Goal: Task Accomplishment & Management: Complete application form

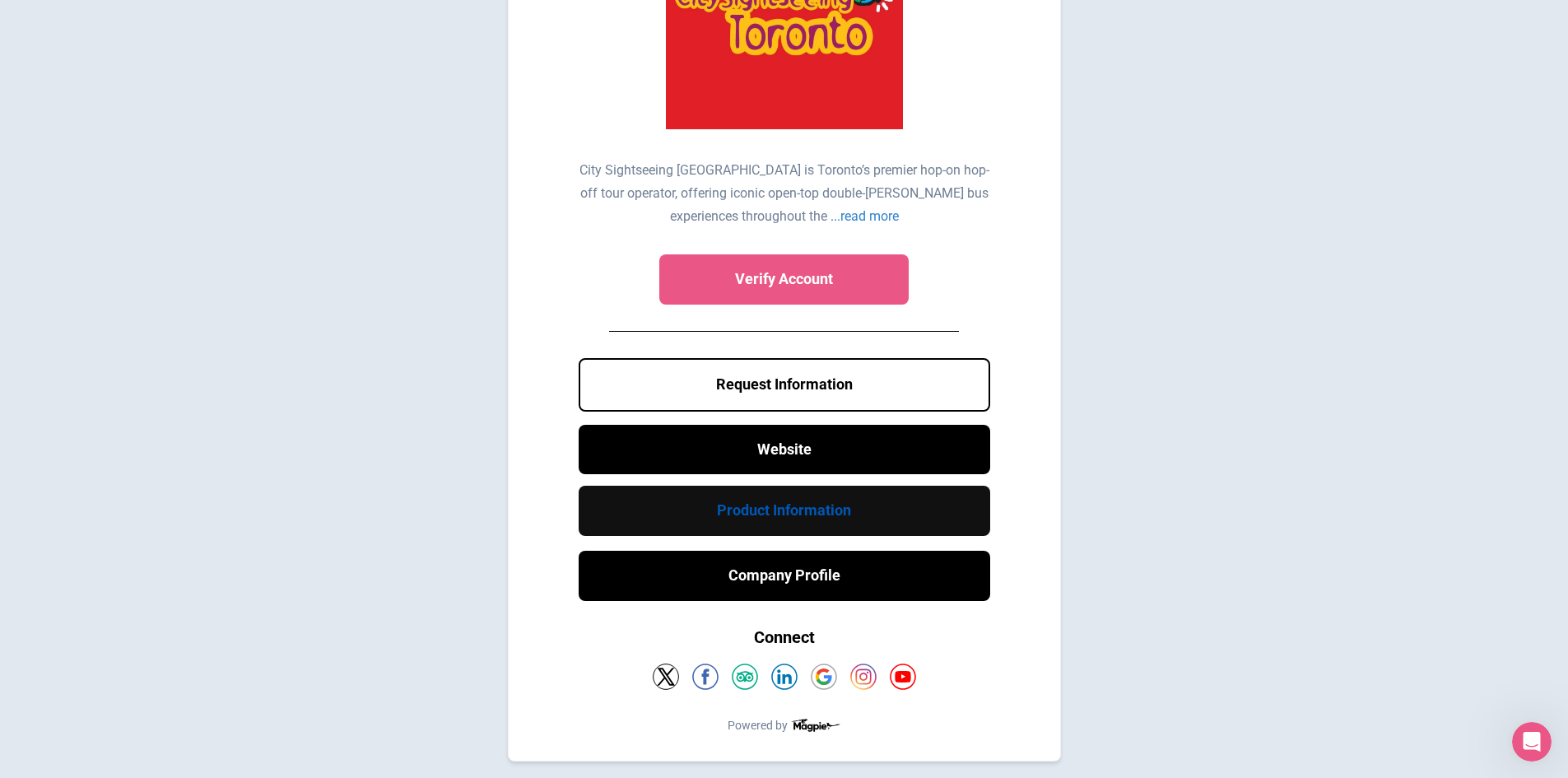
click at [818, 507] on link "Product Information" at bounding box center [784, 510] width 411 height 50
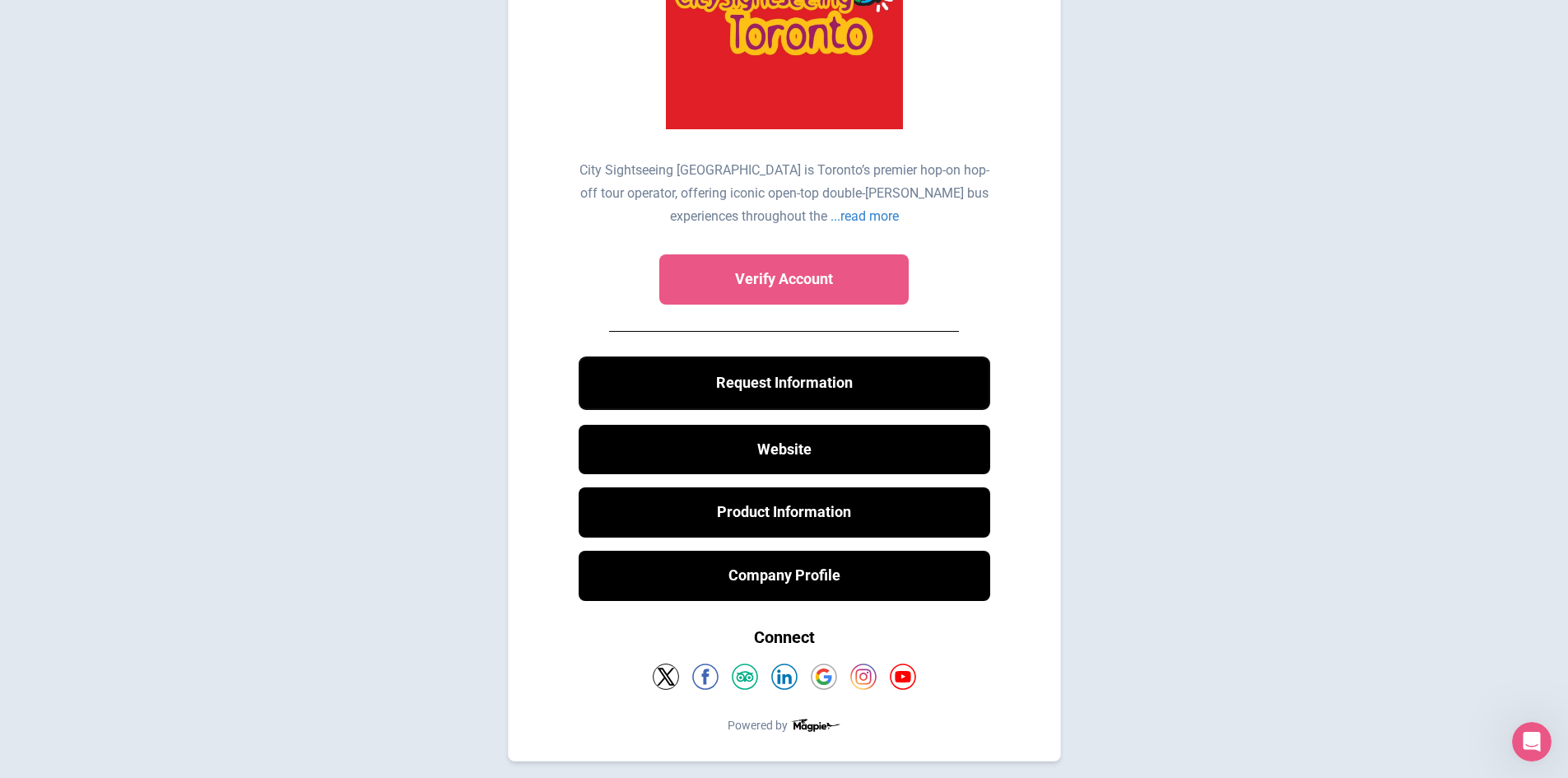
click at [890, 379] on button "Request Information" at bounding box center [784, 383] width 411 height 53
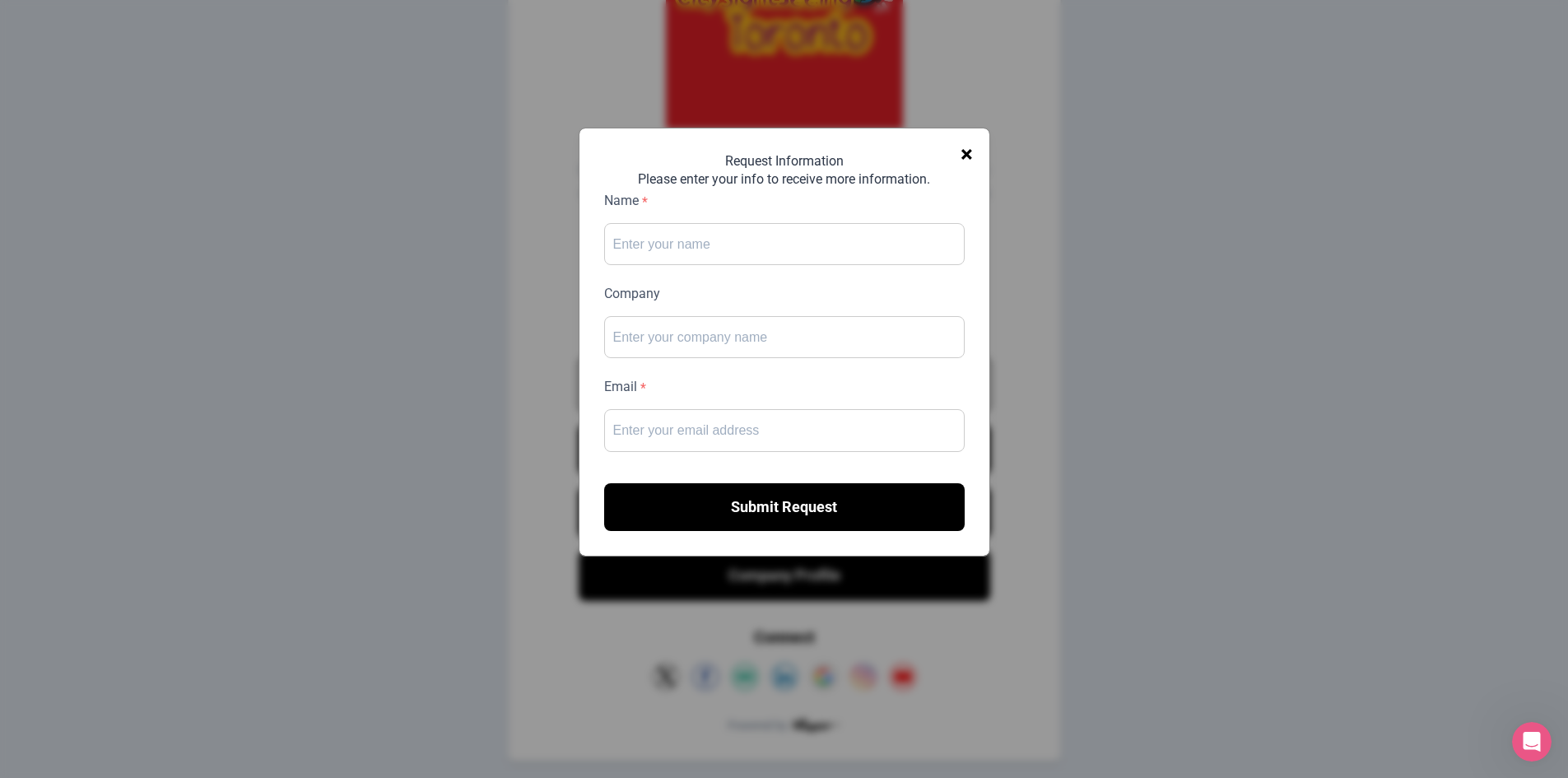
click at [964, 149] on span "×" at bounding box center [967, 155] width 12 height 37
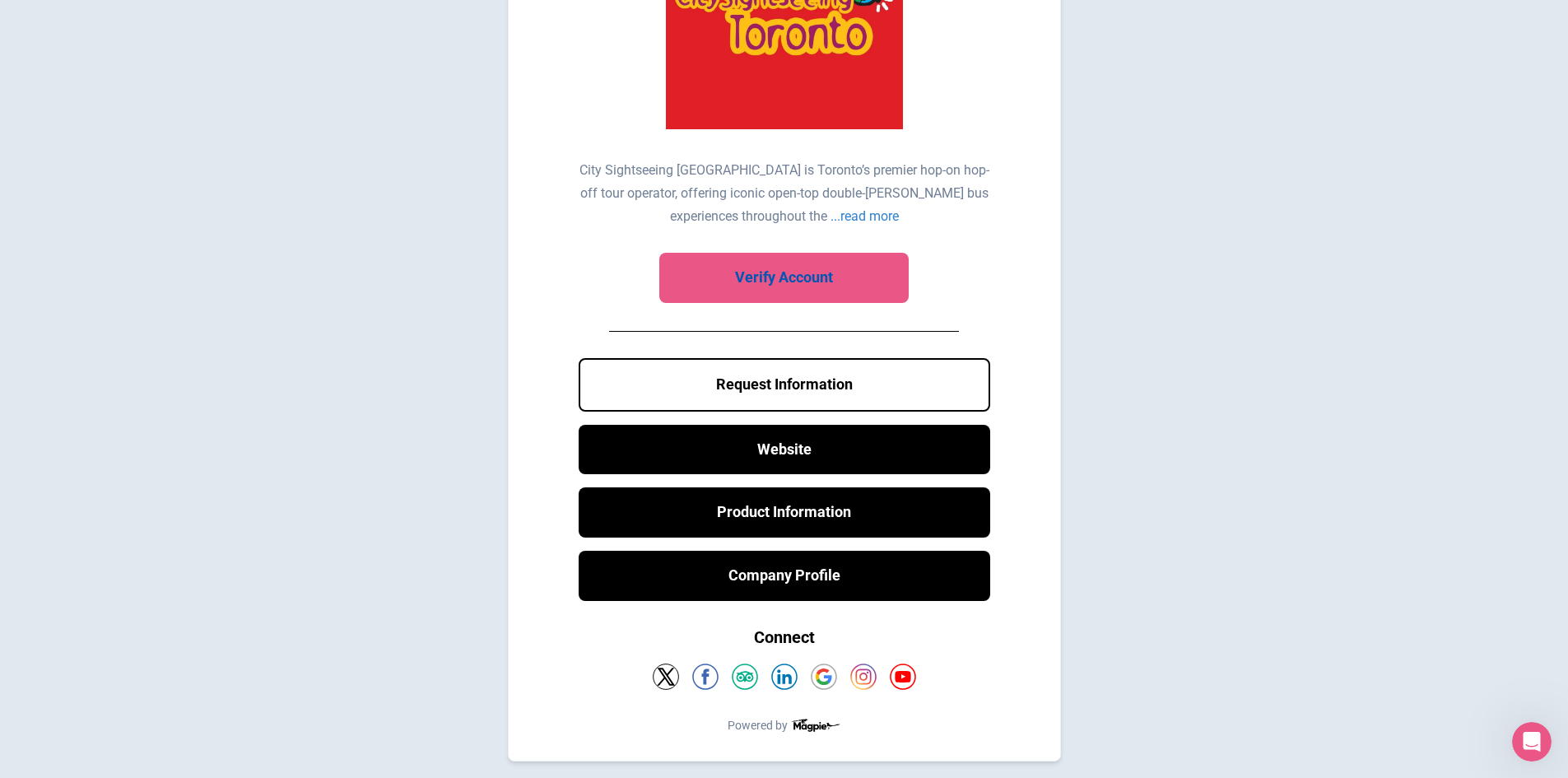
click at [862, 279] on link "Verify Account" at bounding box center [784, 278] width 249 height 50
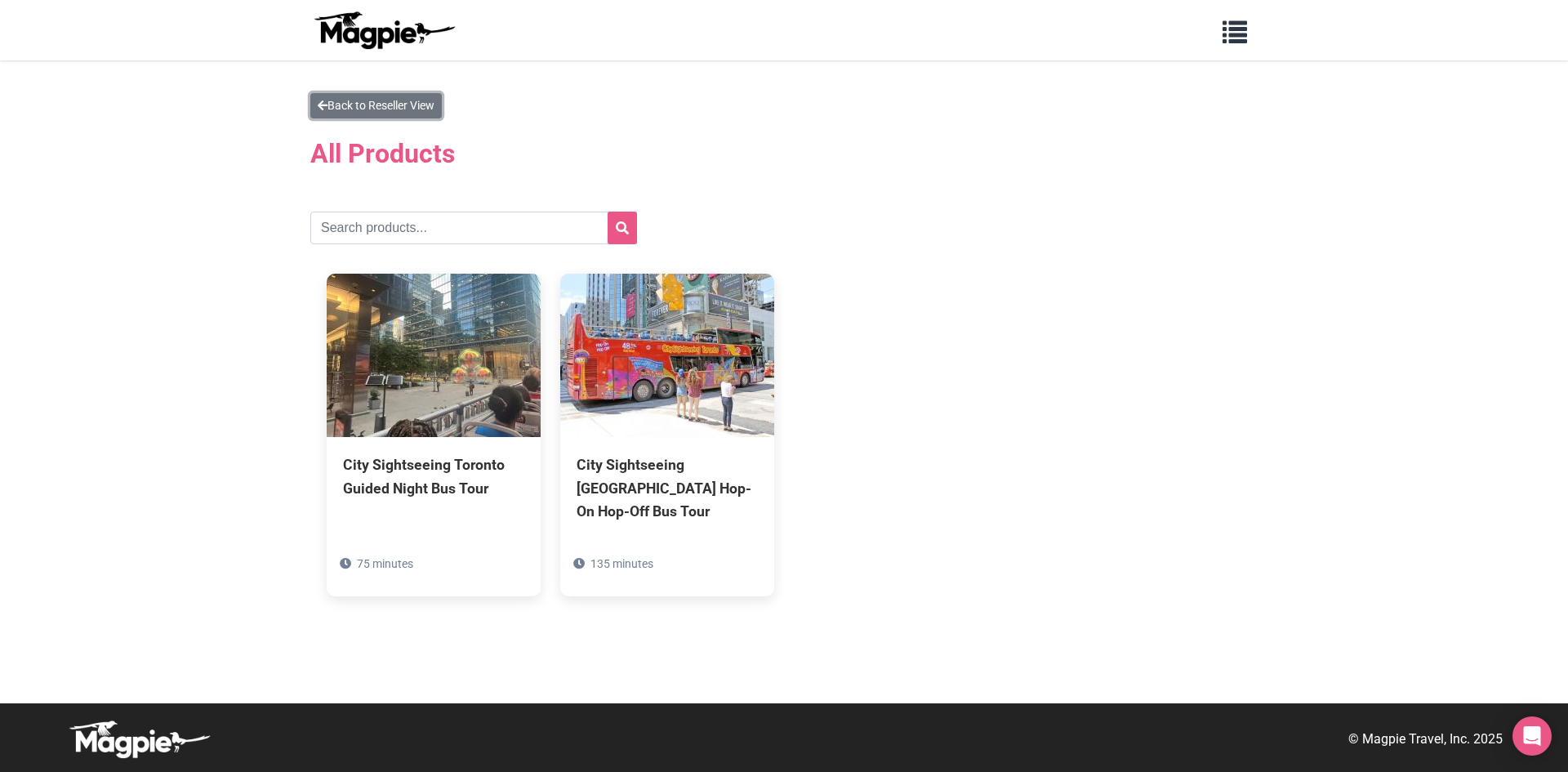
click at [335, 103] on link "Back to Reseller View" at bounding box center [375, 105] width 132 height 26
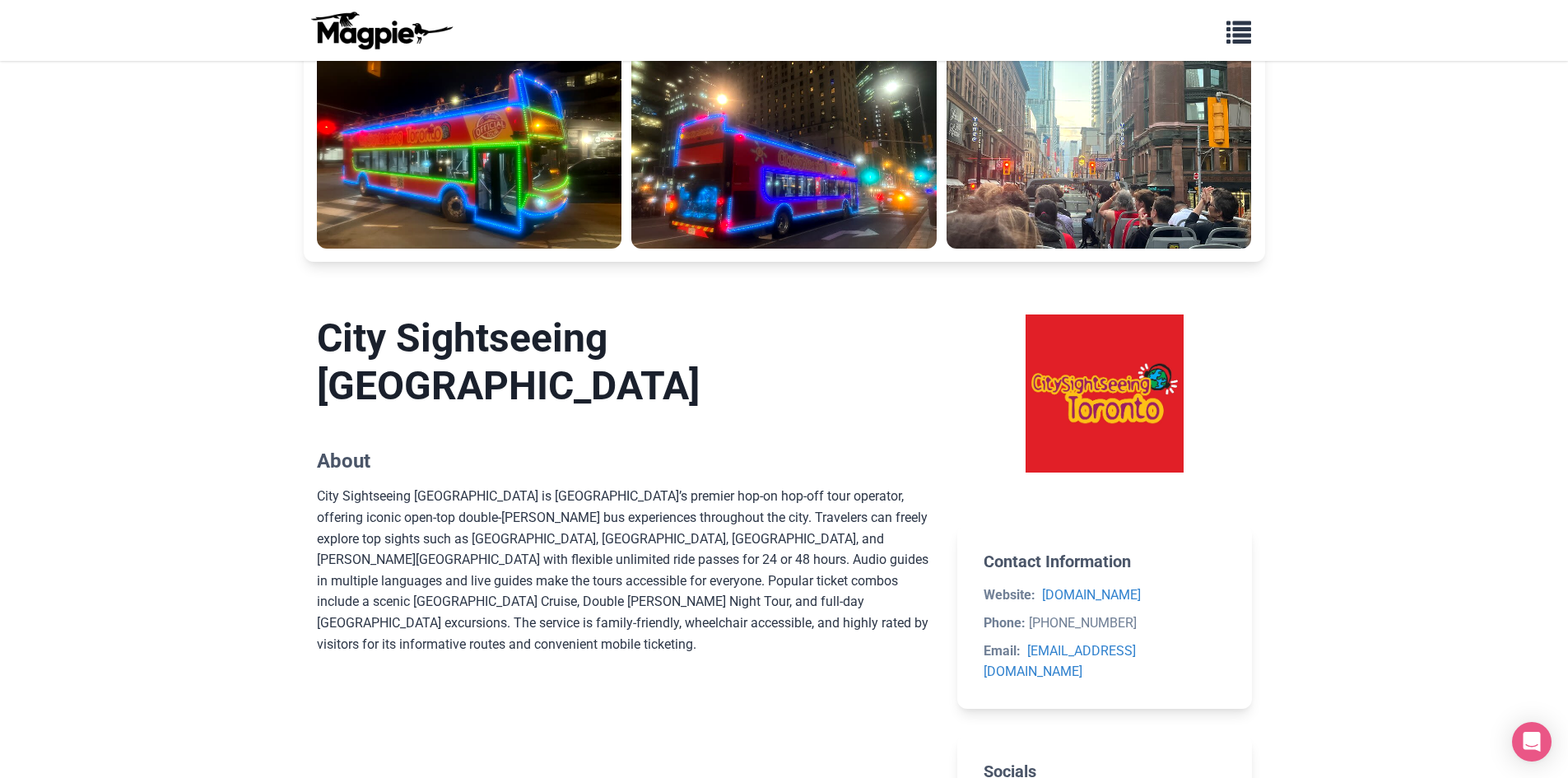
scroll to position [576, 0]
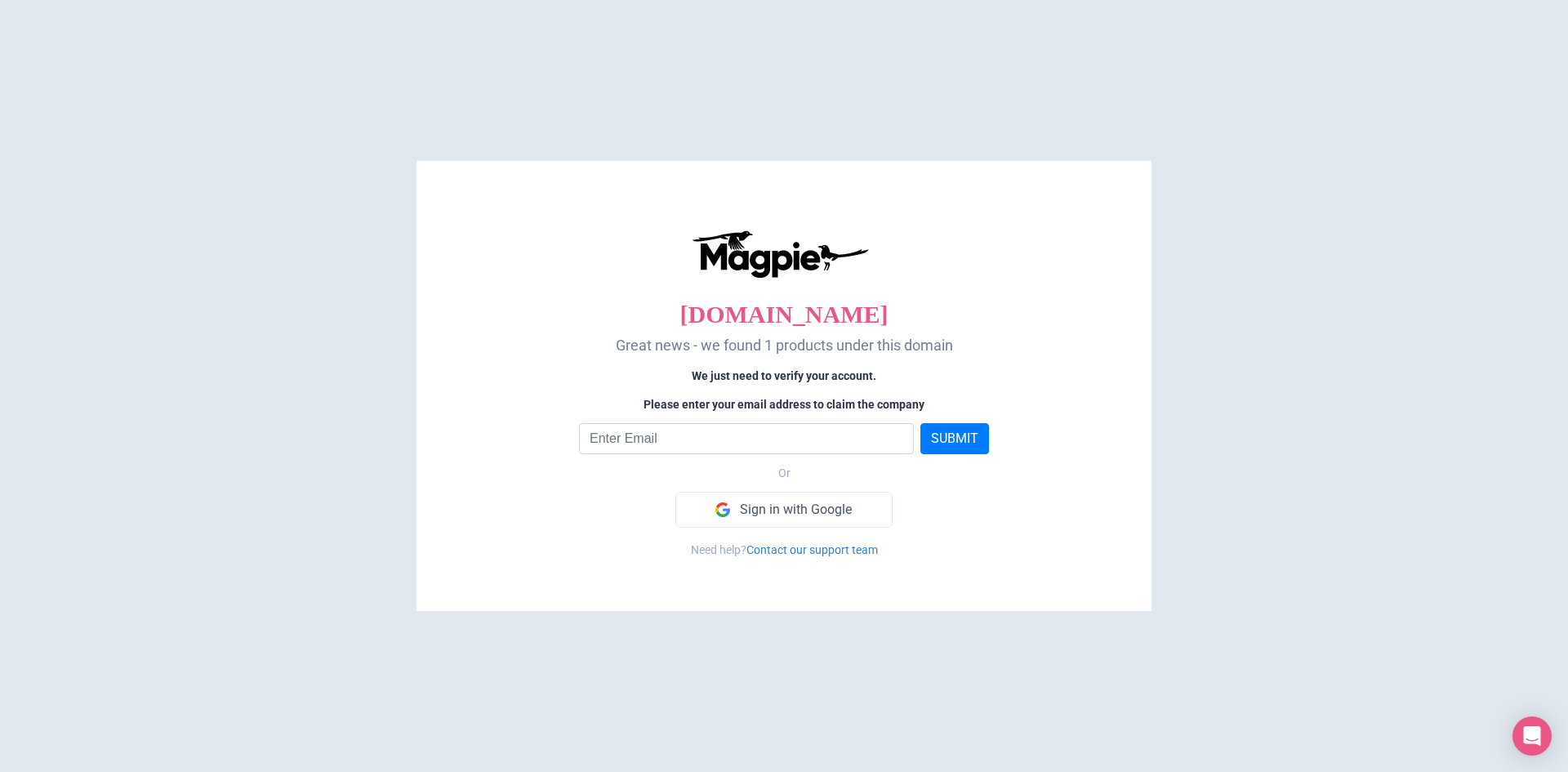
drag, startPoint x: 738, startPoint y: 459, endPoint x: 749, endPoint y: 440, distance: 22.0
click at [739, 457] on div "citysightseeingtoronto.com Great news - we found 1 products under this domain W…" at bounding box center [784, 395] width 702 height 435
click at [749, 440] on input "email" at bounding box center [746, 438] width 335 height 31
type input "manager@cssto.com"
click at [964, 428] on button "SUBMIT" at bounding box center [955, 438] width 69 height 31
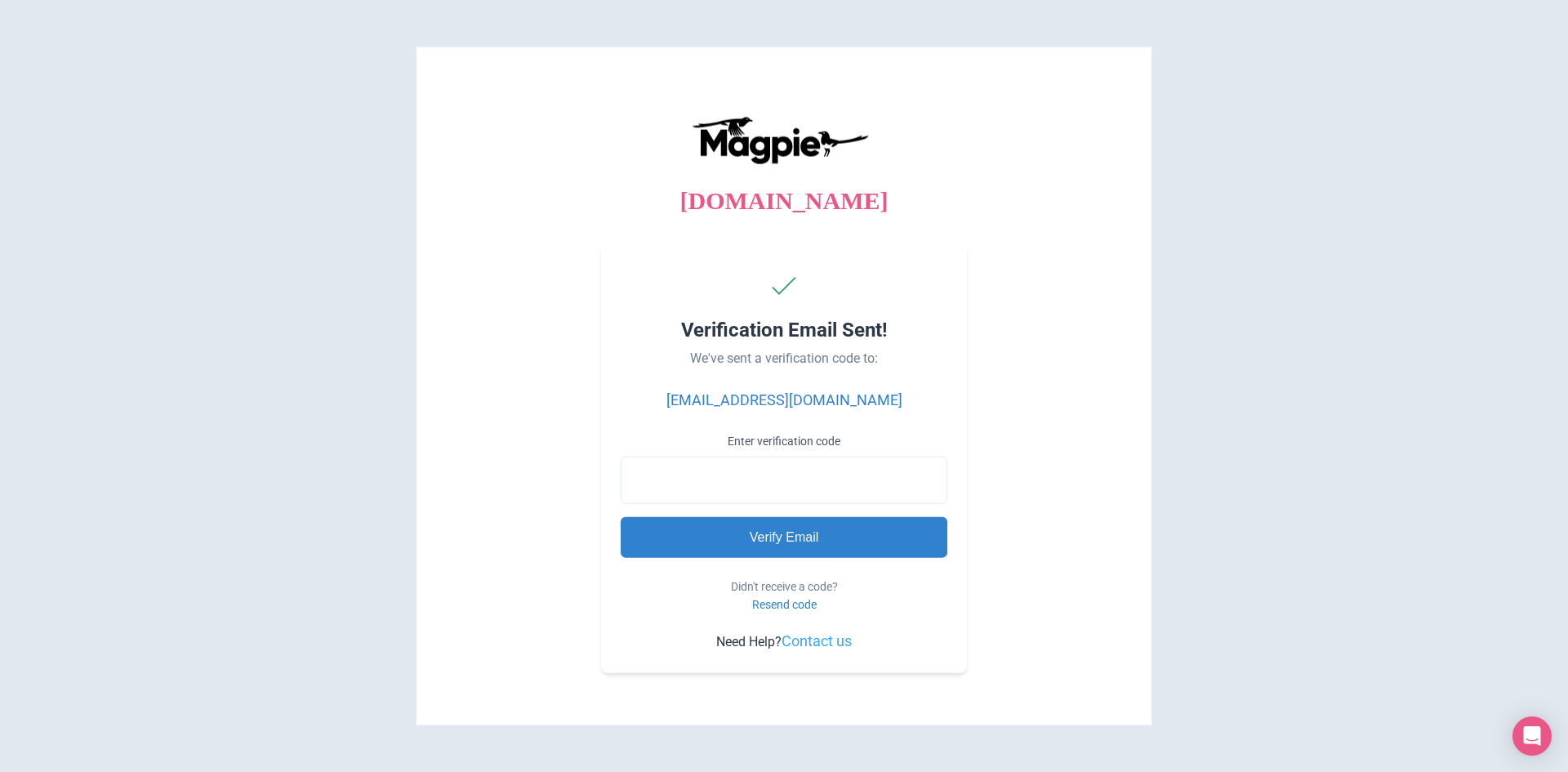
paste input "266215"
type input "266215"
type input "Processing..."
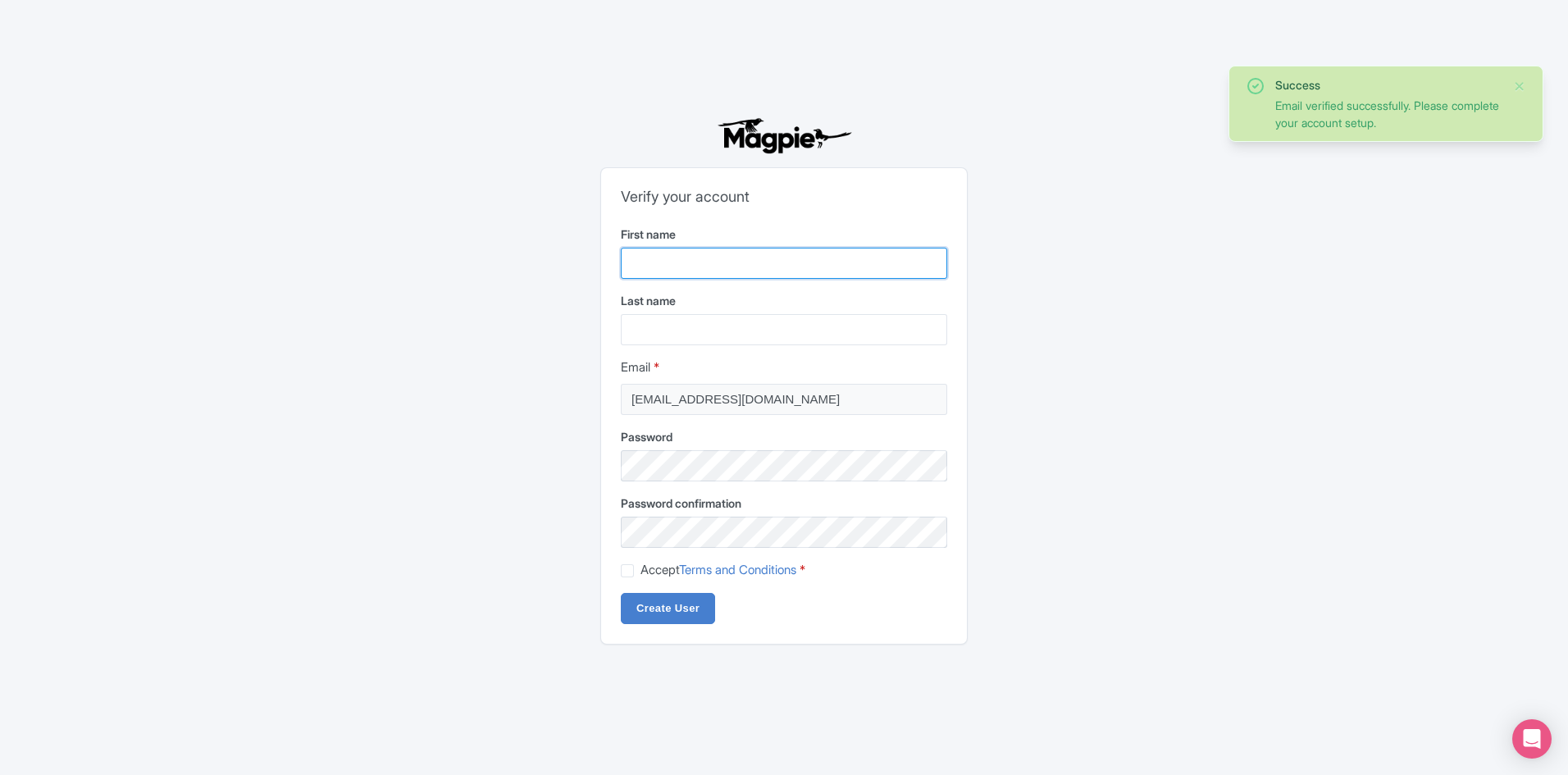
click at [720, 255] on input "First name" at bounding box center [784, 262] width 326 height 31
type input "Aoife"
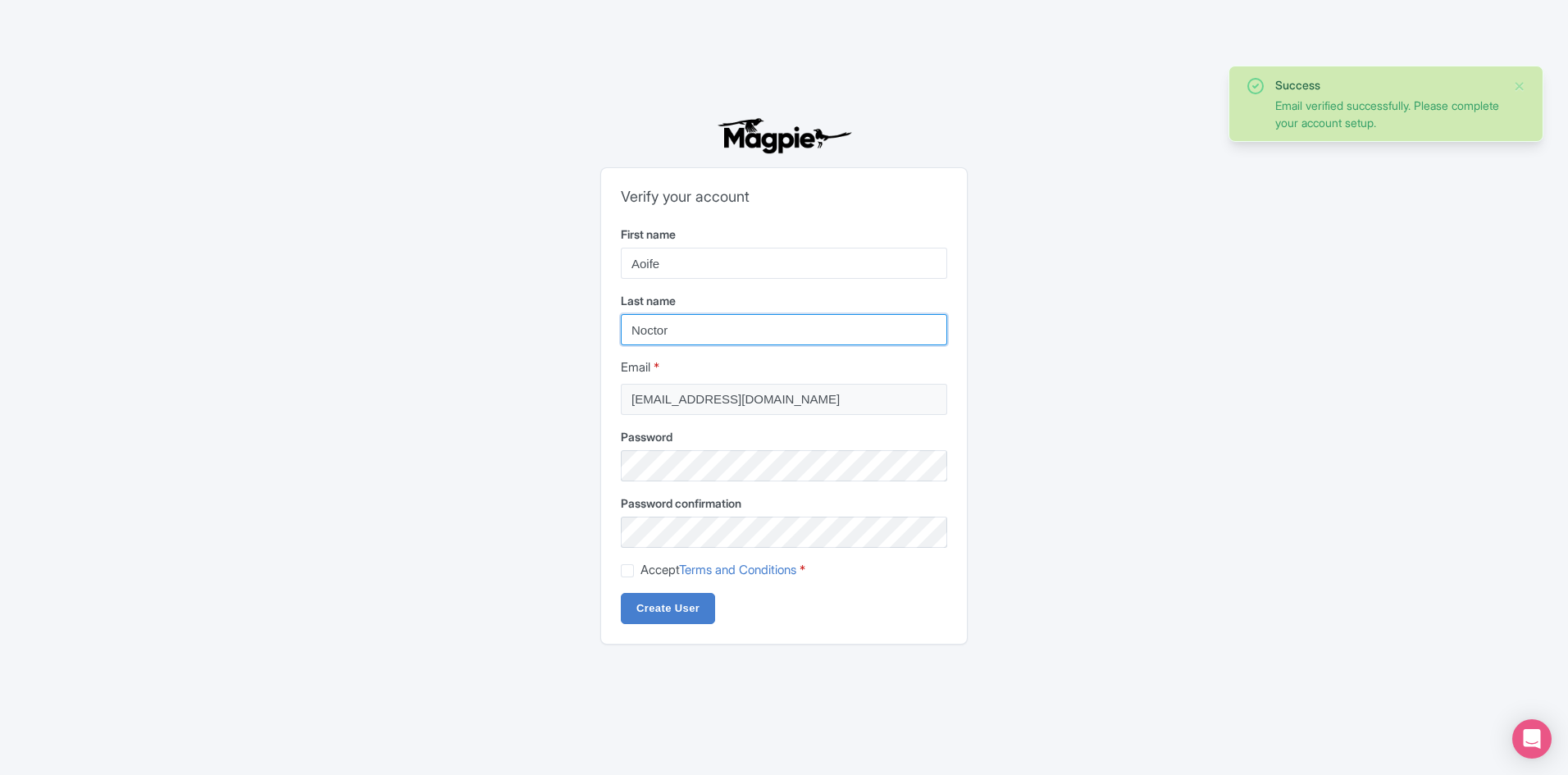
type input "Noctor"
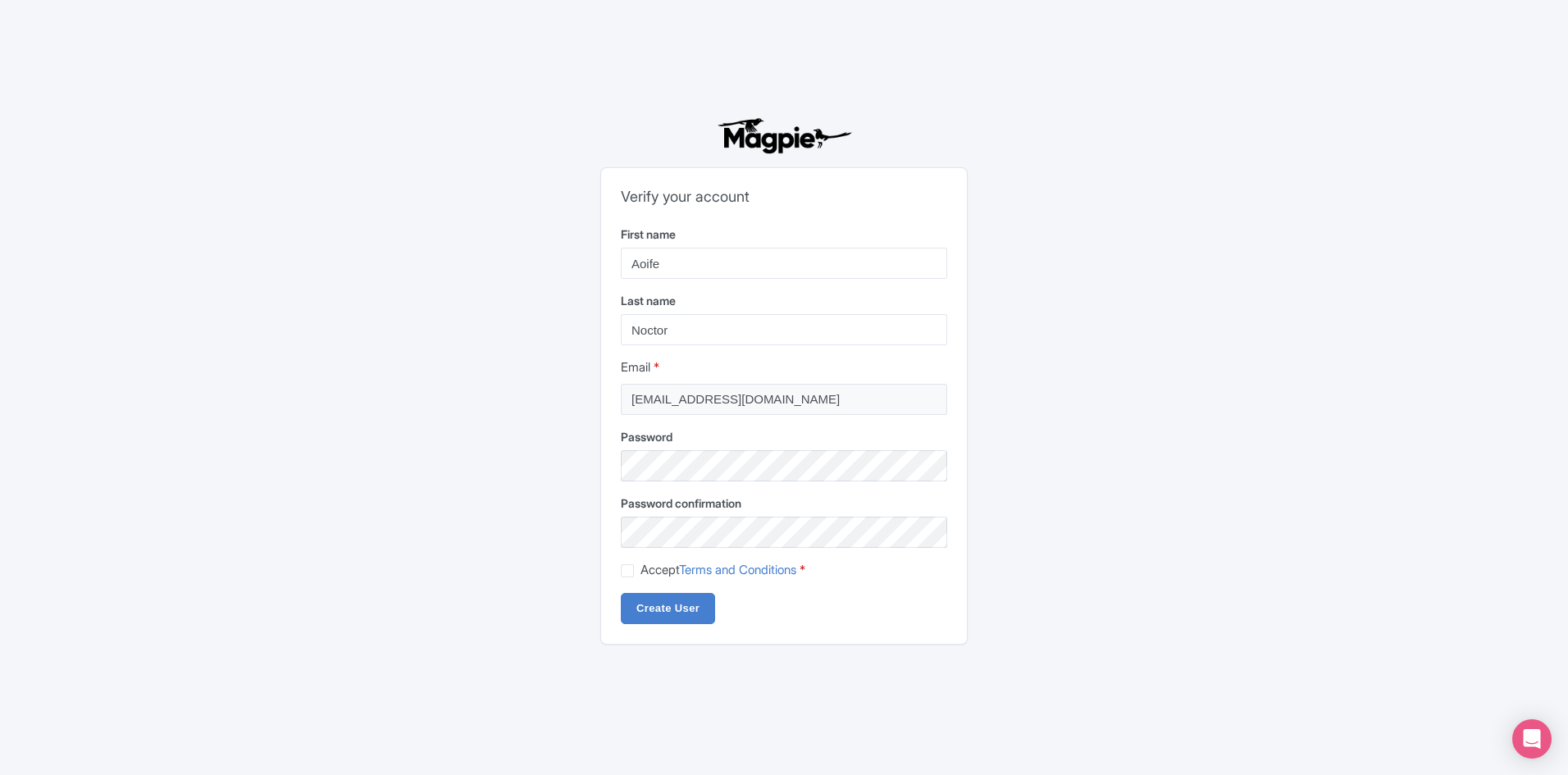
click at [640, 565] on label "Accept Terms and Conditions *" at bounding box center [723, 569] width 165 height 19
click at [640, 565] on input "Accept Terms and Conditions *" at bounding box center [646, 566] width 11 height 11
checkbox input "true"
click at [653, 611] on input "Create User" at bounding box center [668, 607] width 94 height 31
type input "Creating..."
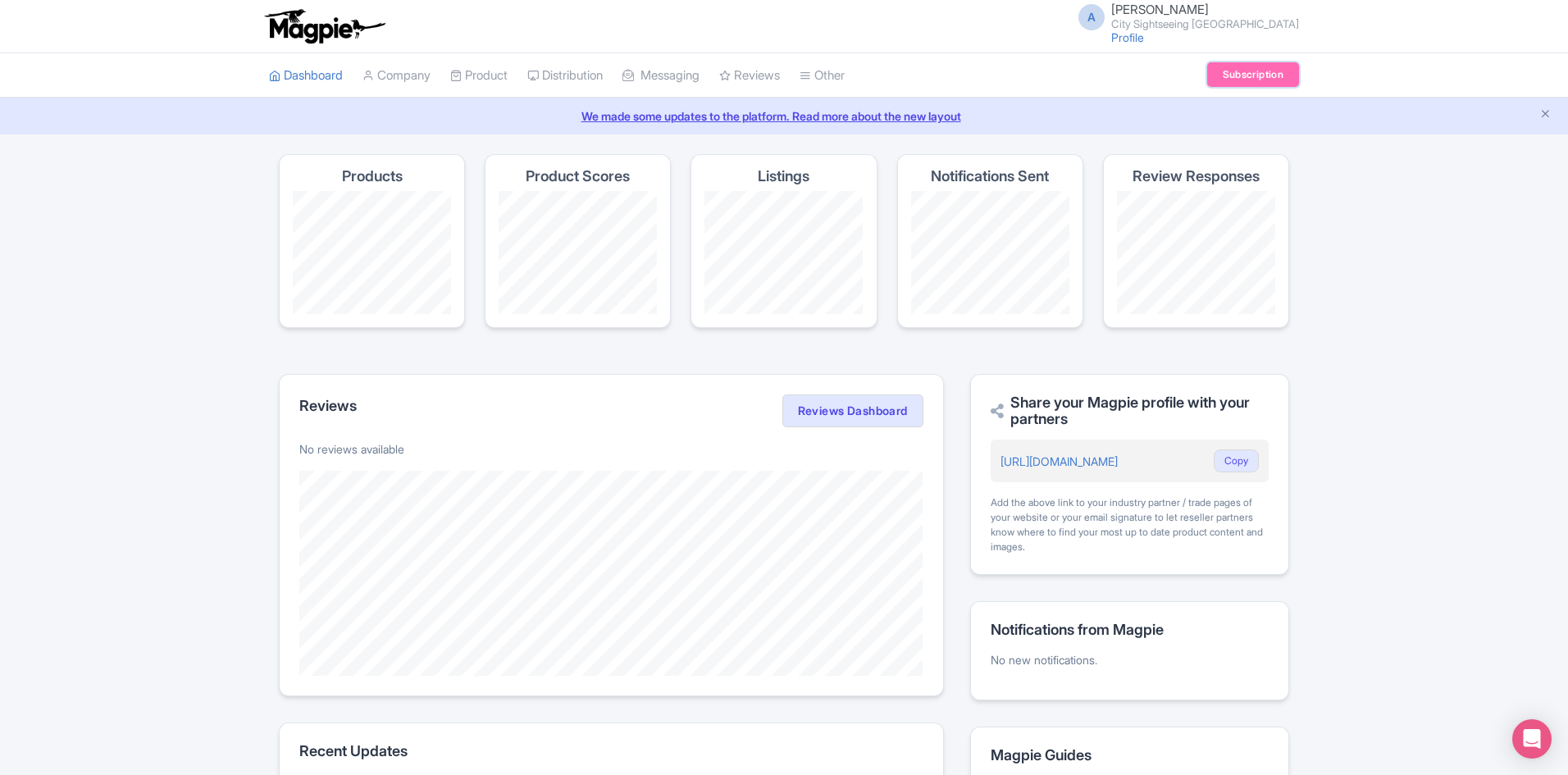
click at [1258, 76] on link "Subscription" at bounding box center [1253, 74] width 92 height 25
click at [412, 78] on link "Company" at bounding box center [396, 75] width 68 height 45
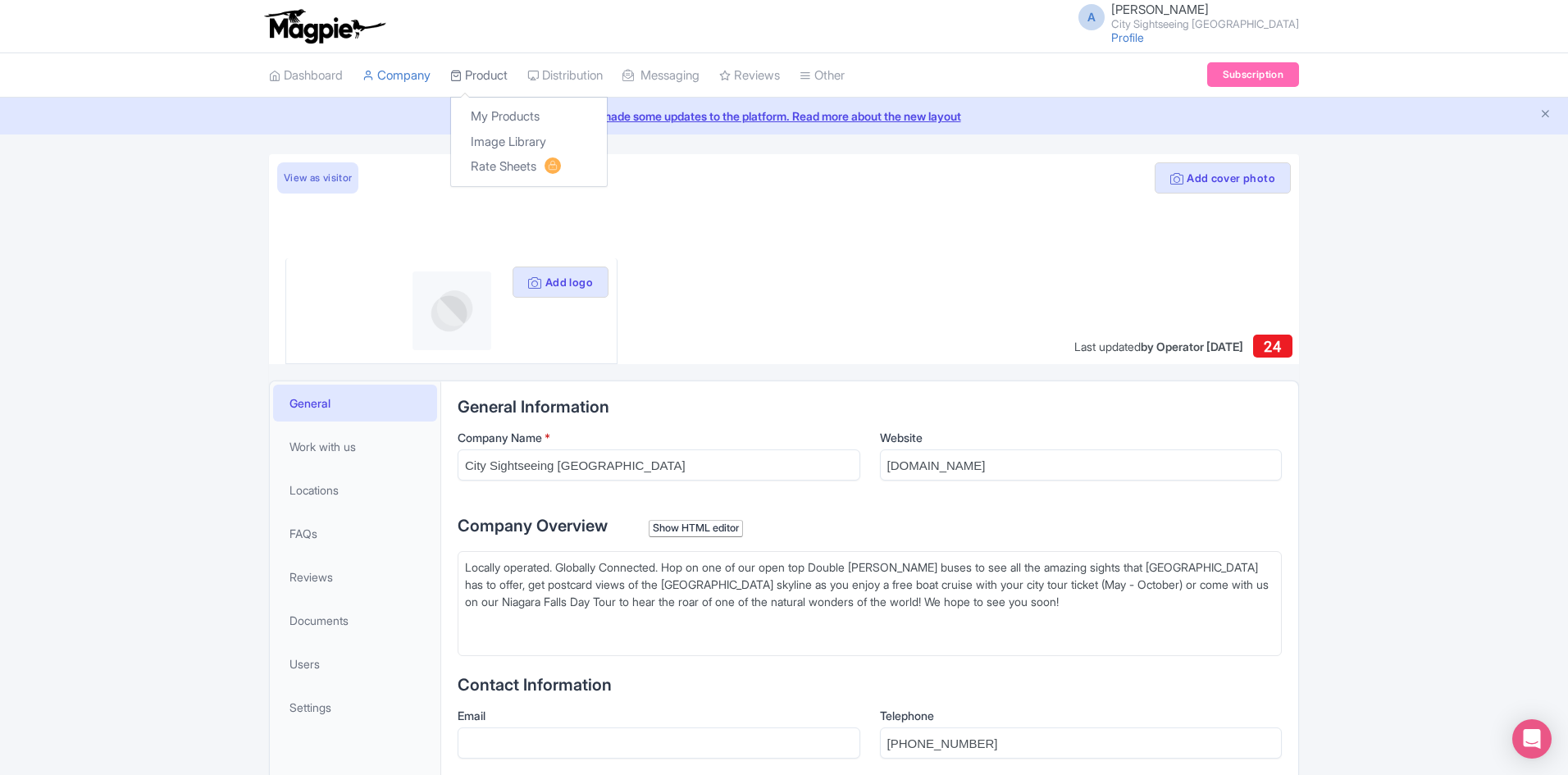
click at [480, 76] on link "Product" at bounding box center [479, 75] width 58 height 45
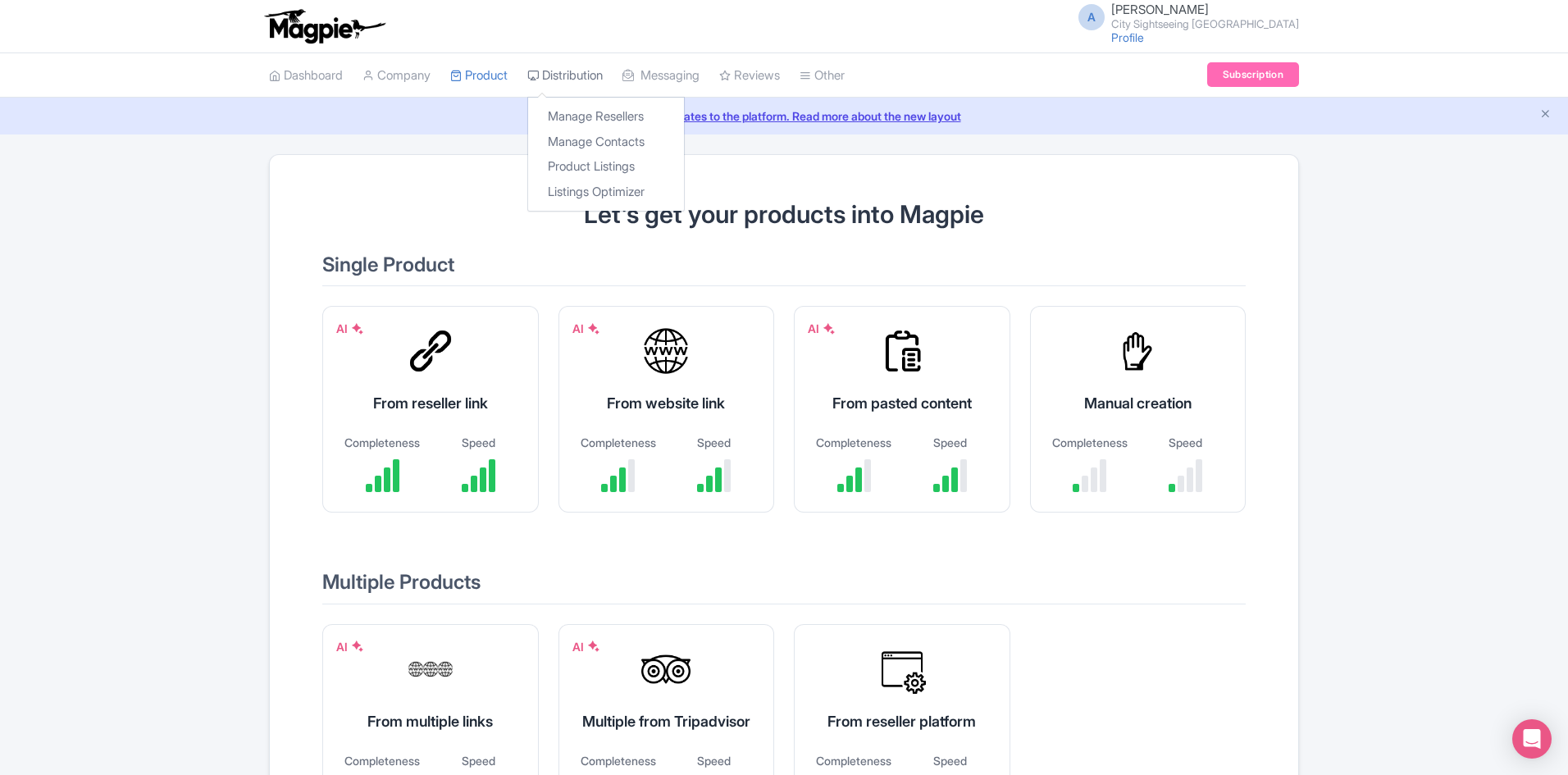
click at [576, 68] on link "Distribution" at bounding box center [564, 75] width 75 height 45
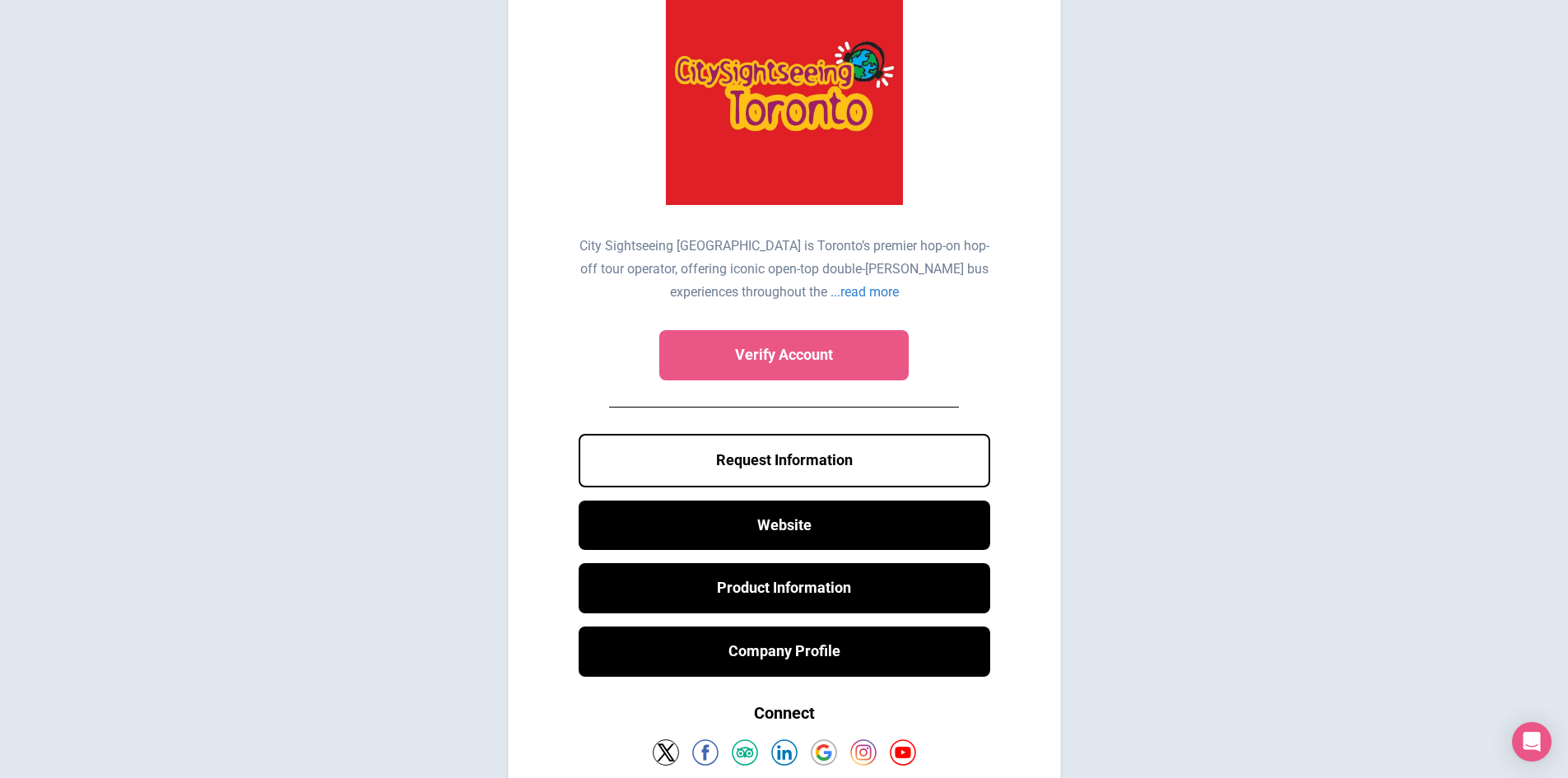
scroll to position [151, 0]
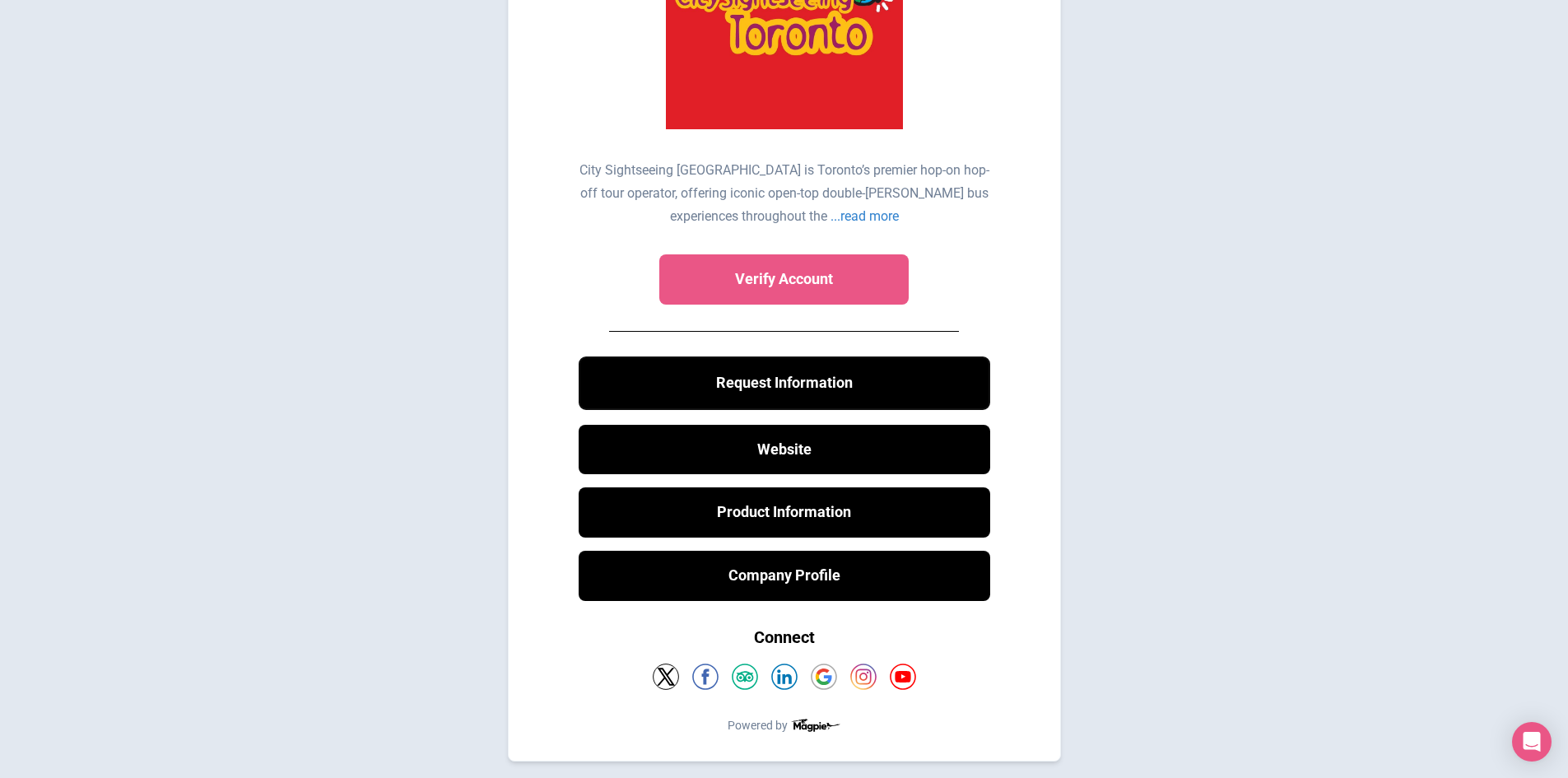
click at [802, 393] on button "Request Information" at bounding box center [784, 383] width 411 height 53
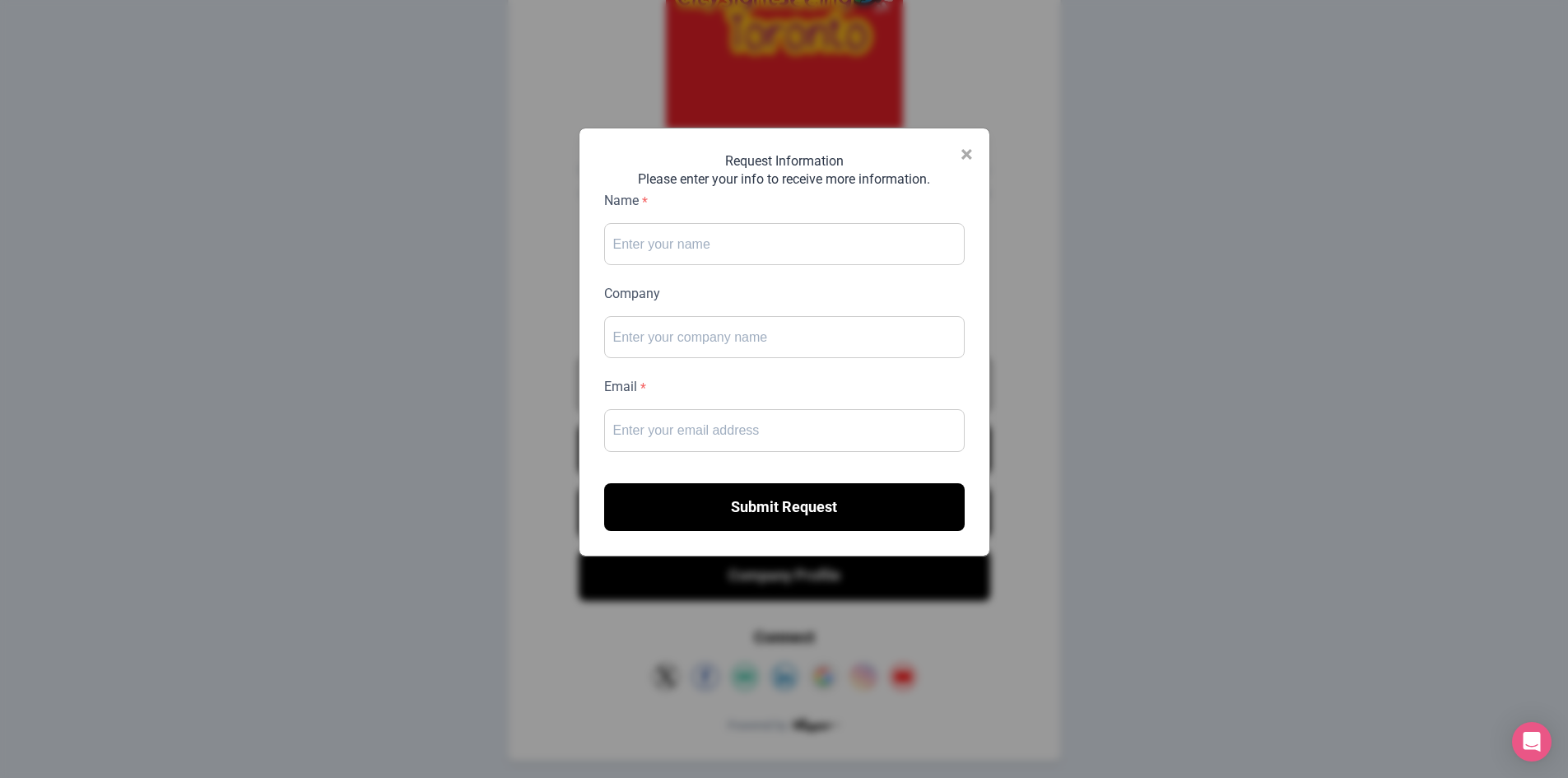
click at [708, 234] on input "Name" at bounding box center [784, 245] width 361 height 43
type input "Test"
click at [782, 344] on input "Company" at bounding box center [784, 337] width 361 height 43
type input "Test"
click at [750, 434] on input "Email" at bounding box center [784, 431] width 361 height 43
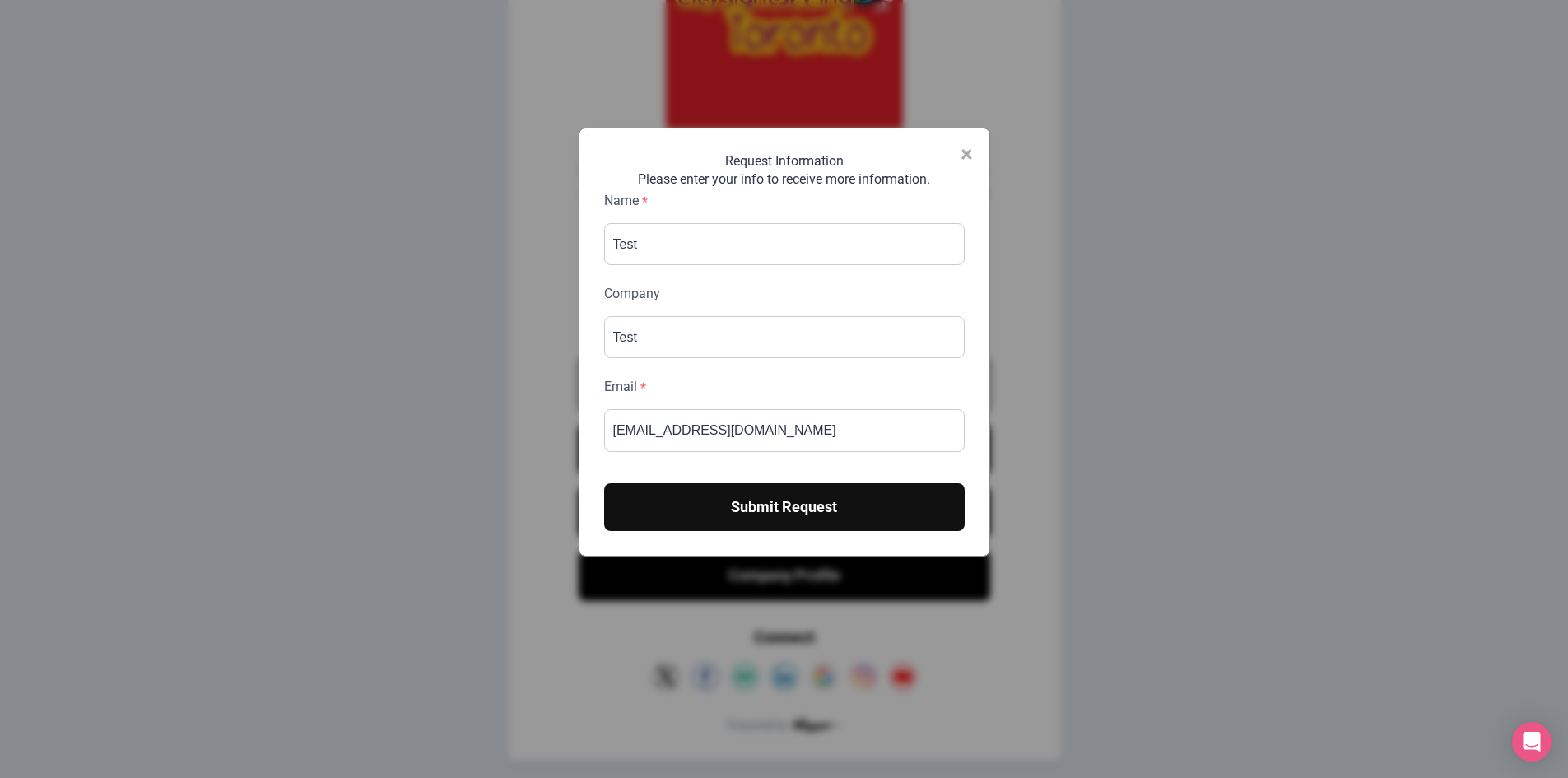
type input "[EMAIL_ADDRESS][DOMAIN_NAME]"
click at [759, 498] on button "Submit Request" at bounding box center [784, 507] width 361 height 49
